Goal: Transaction & Acquisition: Purchase product/service

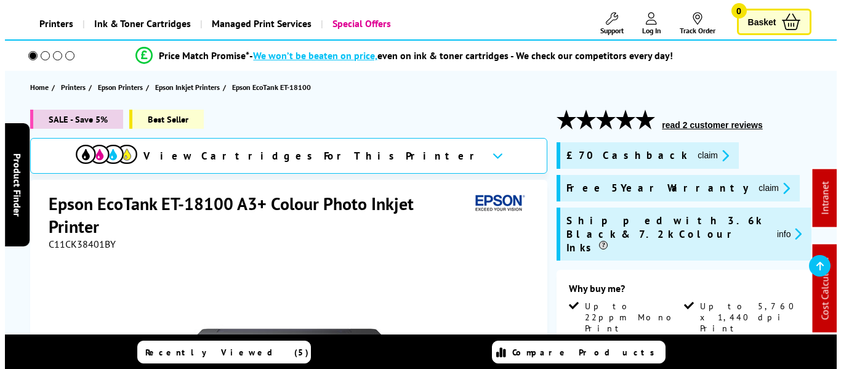
scroll to position [123, 0]
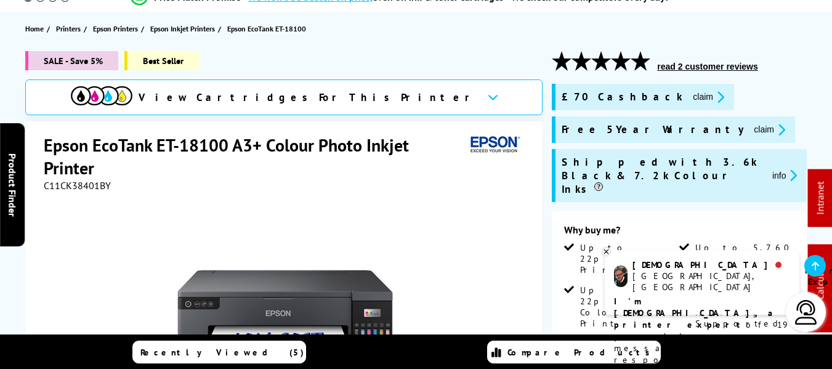
click at [750, 130] on button "claim" at bounding box center [769, 129] width 39 height 14
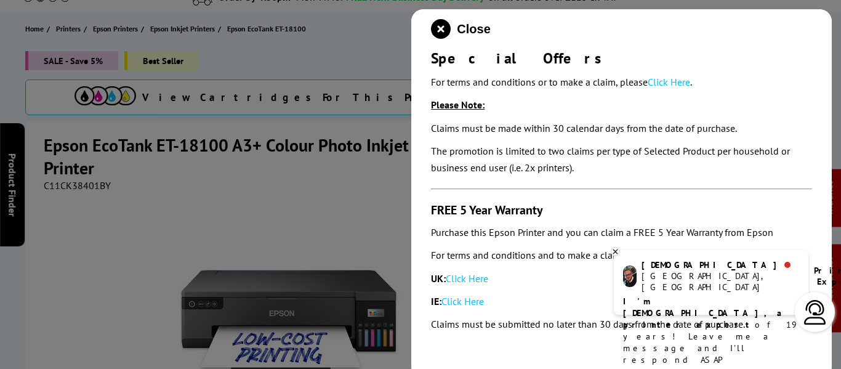
scroll to position [162, 0]
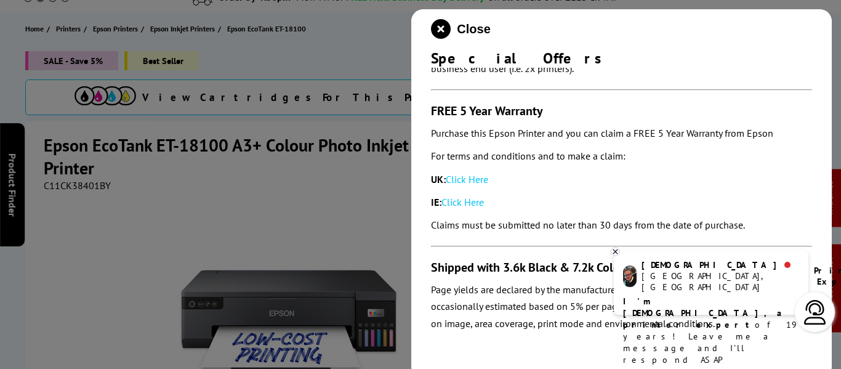
click at [468, 177] on link "Click Here" at bounding box center [467, 179] width 42 height 12
